Goal: Task Accomplishment & Management: Complete application form

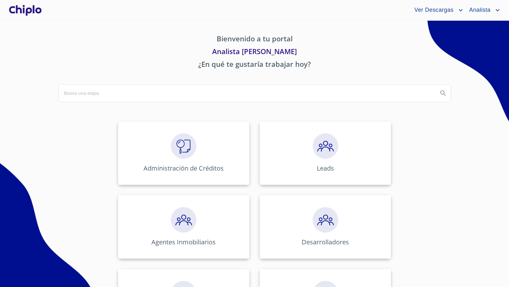
click at [199, 163] on div "Administración de Créditos" at bounding box center [183, 153] width 131 height 64
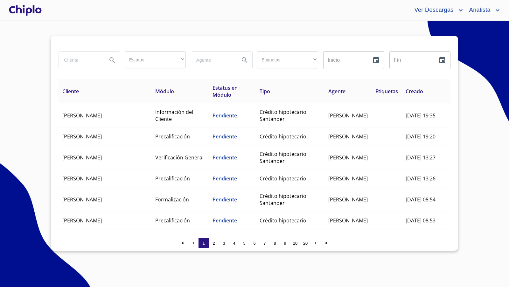
click at [82, 59] on input "search" at bounding box center [80, 60] width 43 height 17
type input "[PERSON_NAME]"
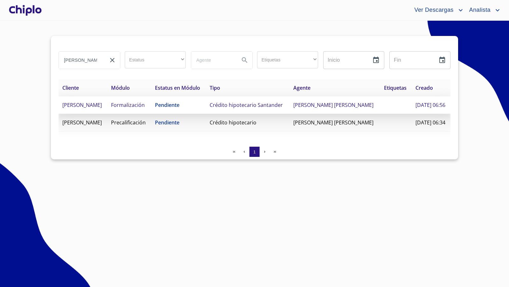
click at [143, 107] on span "Formalización" at bounding box center [128, 104] width 34 height 7
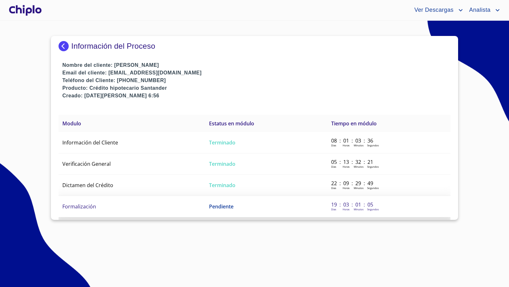
click at [96, 206] on td "Formalización" at bounding box center [132, 206] width 147 height 21
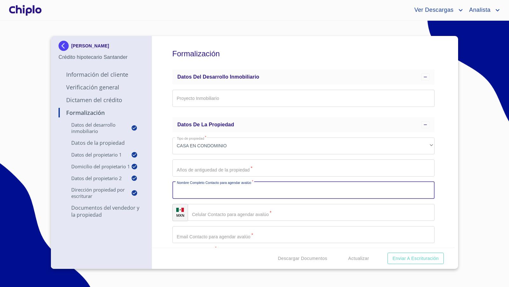
click at [236, 194] on input "Proyecto Inmobiliario" at bounding box center [303, 190] width 262 height 17
type input "p"
type input "A"
type input "[PERSON_NAME]"
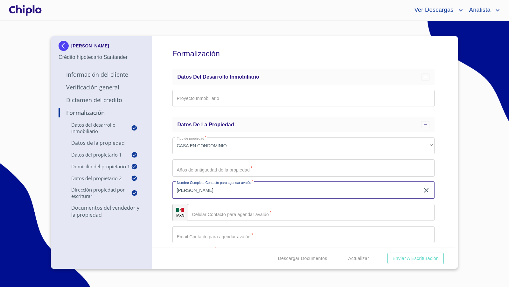
click at [233, 208] on input "Proyecto Inmobiliario" at bounding box center [311, 212] width 247 height 17
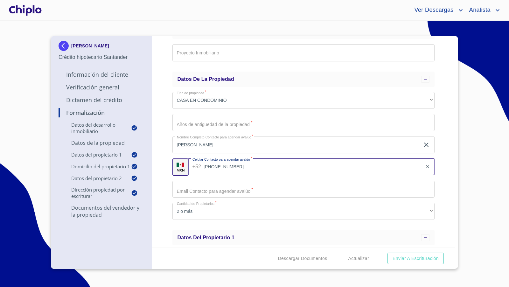
scroll to position [46, 0]
type input "[PHONE_NUMBER]"
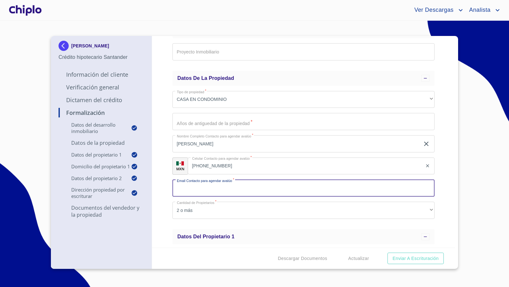
click at [204, 189] on input "Proyecto Inmobiliario" at bounding box center [303, 188] width 262 height 17
paste input "[EMAIL_ADDRESS][DOMAIN_NAME]"
click at [185, 188] on input "[EMAIL_ADDRESS][DOMAIN_NAME]" at bounding box center [296, 188] width 248 height 17
type input "[EMAIL_ADDRESS][DOMAIN_NAME]"
click at [165, 185] on div "Formalización Datos del Desarrollo Inmobiliario Proyecto Inmobiliario ​ Datos d…" at bounding box center [303, 142] width 303 height 212
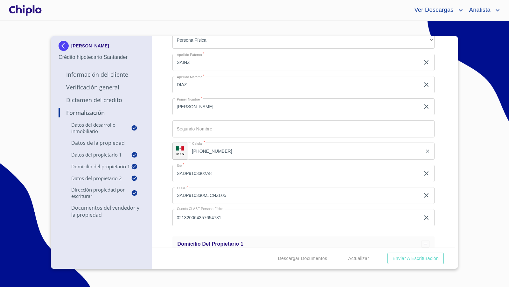
scroll to position [280, 0]
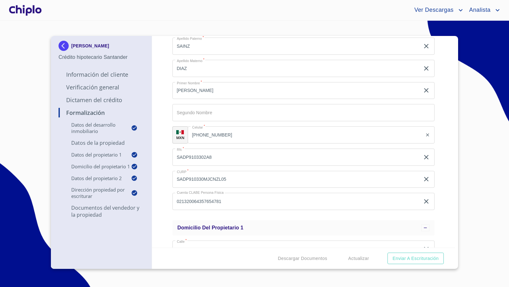
click at [165, 185] on div "Formalización Datos del Desarrollo Inmobiliario Proyecto Inmobiliario ​ Datos d…" at bounding box center [303, 142] width 303 height 212
click at [24, 6] on div at bounding box center [25, 10] width 35 height 20
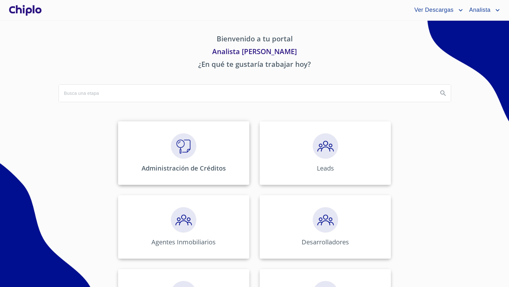
click at [179, 149] on img at bounding box center [183, 145] width 25 height 25
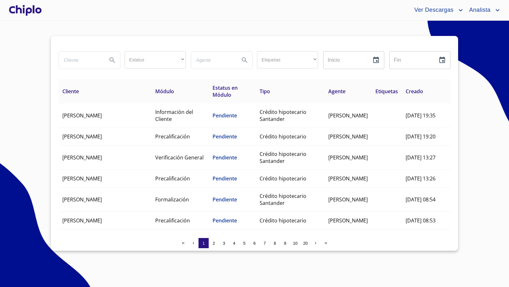
click at [81, 58] on input "search" at bounding box center [80, 60] width 43 height 17
type input "[PERSON_NAME]"
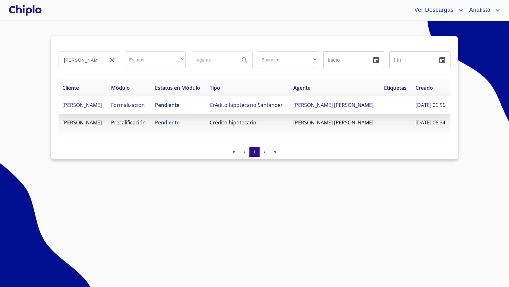
click at [92, 109] on td "[PERSON_NAME]" at bounding box center [83, 104] width 49 height 17
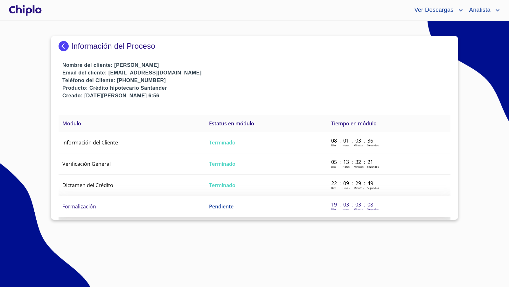
click at [106, 210] on td "Formalización" at bounding box center [132, 206] width 147 height 21
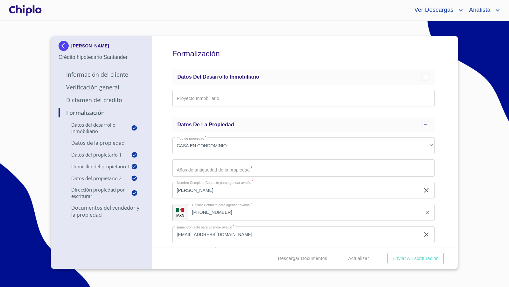
click at [210, 170] on input "Proyecto Inmobiliario" at bounding box center [303, 167] width 262 height 17
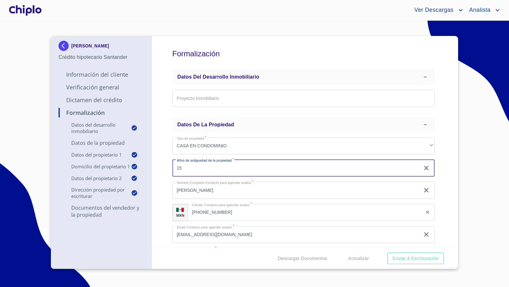
type input "15"
click at [165, 175] on div "Formalización Datos del Desarrollo Inmobiliario Proyecto Inmobiliario ​ Datos d…" at bounding box center [303, 142] width 303 height 212
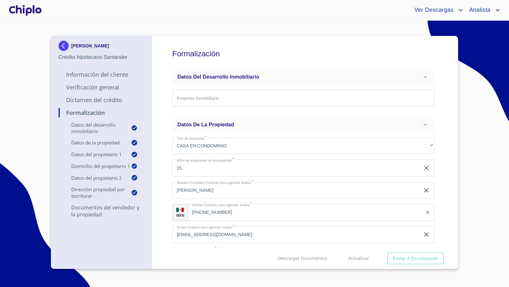
scroll to position [258, 0]
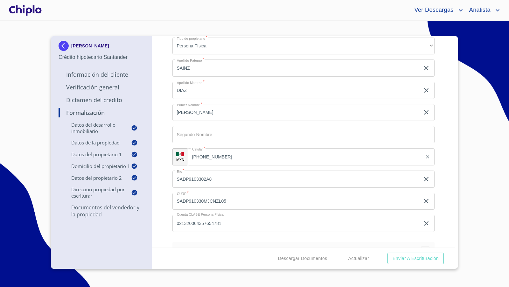
click at [163, 111] on div "Formalización Datos del Desarrollo Inmobiliario Proyecto Inmobiliario ​ Datos d…" at bounding box center [303, 142] width 303 height 212
click at [26, 10] on div at bounding box center [25, 10] width 35 height 20
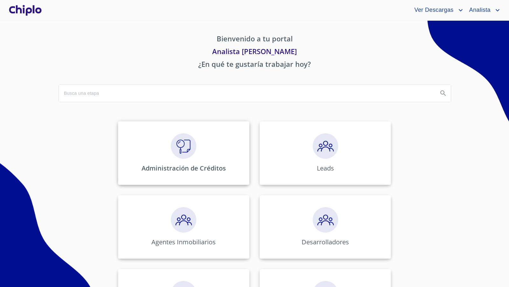
click at [191, 151] on img at bounding box center [183, 145] width 25 height 25
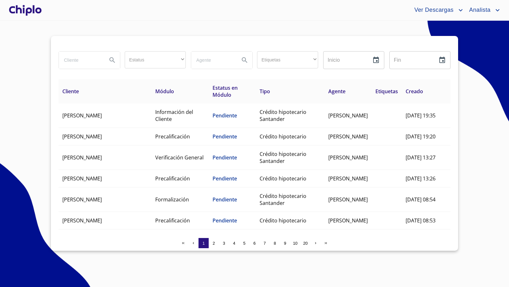
click at [80, 59] on input "search" at bounding box center [80, 60] width 43 height 17
type input "[PERSON_NAME]"
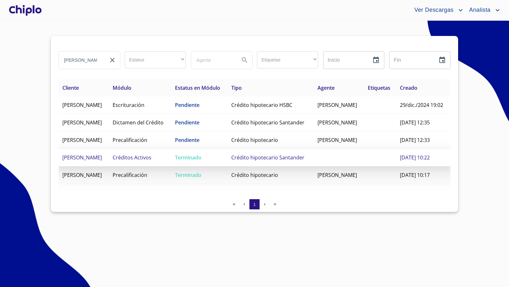
click at [102, 161] on span "[PERSON_NAME]" at bounding box center [81, 157] width 39 height 7
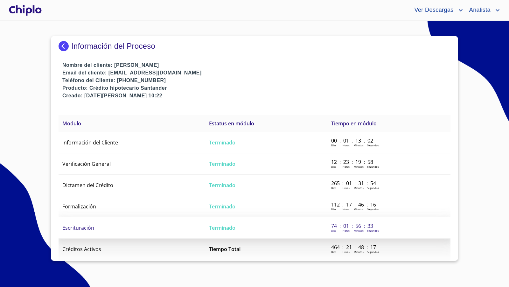
click at [90, 229] on span "Escrituración" at bounding box center [78, 227] width 32 height 7
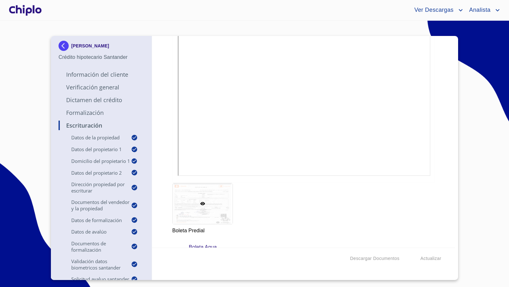
scroll to position [3118, 0]
